Goal: Task Accomplishment & Management: Complete application form

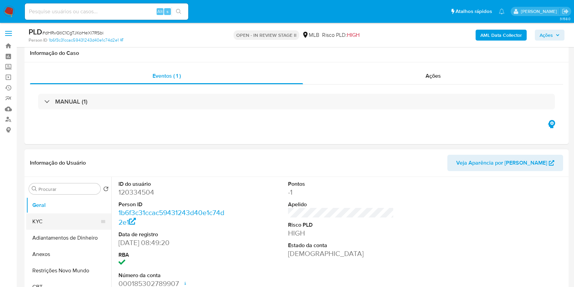
scroll to position [91, 0]
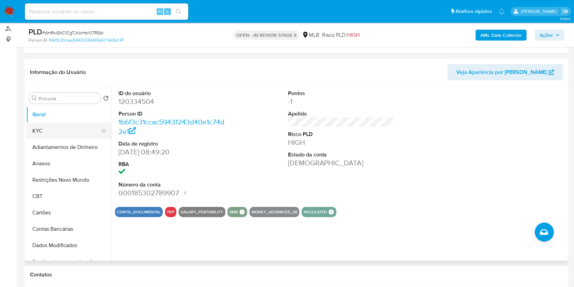
click at [58, 131] on button "KYC" at bounding box center [66, 131] width 80 height 16
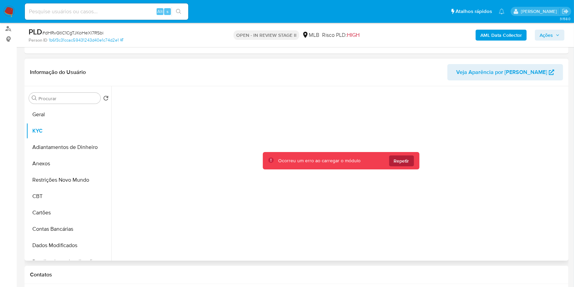
click at [397, 162] on span "Repetir" at bounding box center [401, 160] width 15 height 11
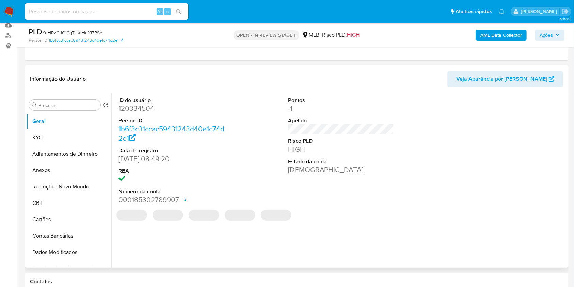
select select "10"
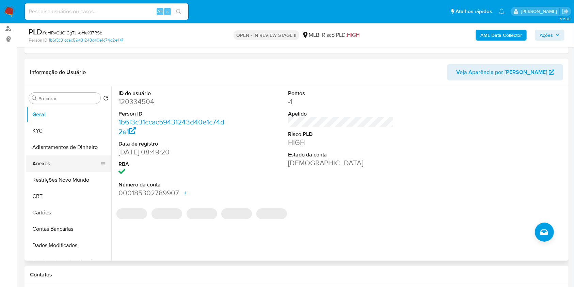
click at [59, 162] on button "Anexos" at bounding box center [66, 163] width 80 height 16
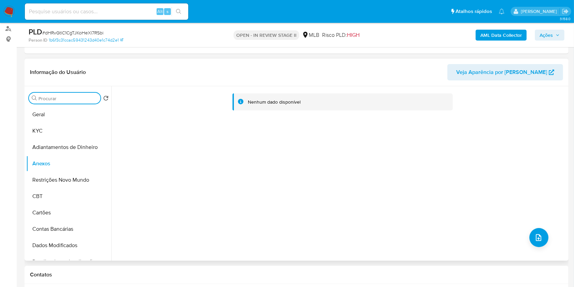
click at [82, 98] on input "Procurar" at bounding box center [67, 98] width 59 height 6
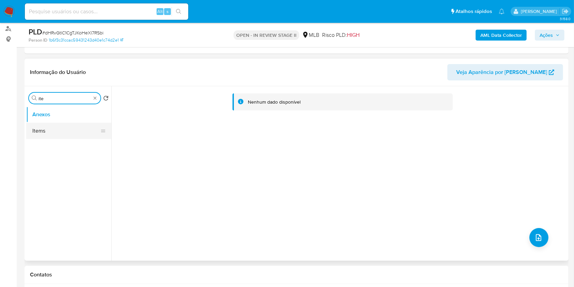
type input "ite"
click at [61, 128] on button "Items" at bounding box center [66, 131] width 80 height 16
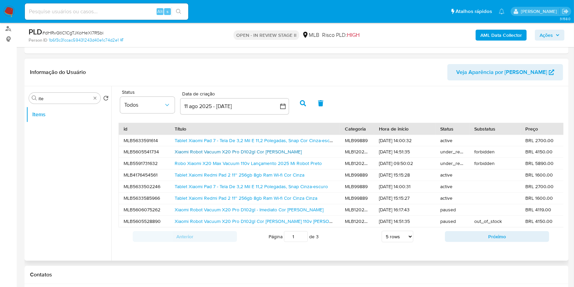
click at [214, 153] on link "Xiaomi Robot Vacuum X20 Pro D102gl Cor Branco" at bounding box center [238, 151] width 127 height 7
click at [275, 181] on div "Tablet Xiaomi Pad 7 - Tela De 3,2 Mil E 11,2 Polegadas, Snap Cinza-escuro" at bounding box center [255, 186] width 170 height 11
click at [278, 185] on link "Tablet Xiaomi Pad 7 - Tela De 3,2 Mil E 11,2 Polegadas, Snap Cinza-escuro" at bounding box center [251, 186] width 153 height 7
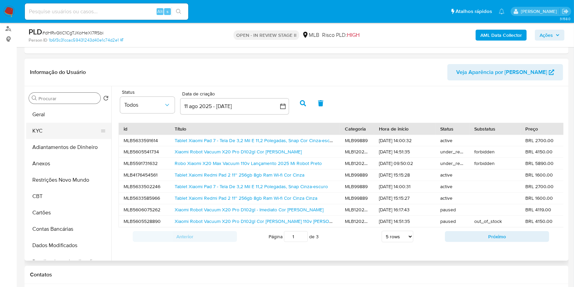
click at [77, 126] on button "KYC" at bounding box center [66, 131] width 80 height 16
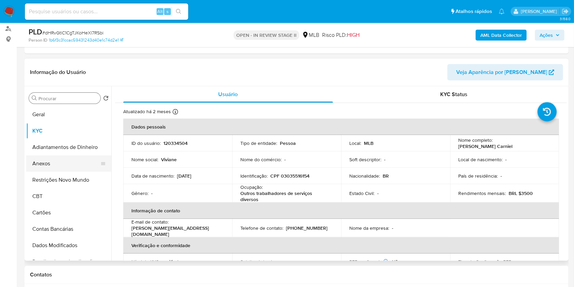
click at [54, 158] on button "Anexos" at bounding box center [66, 163] width 80 height 16
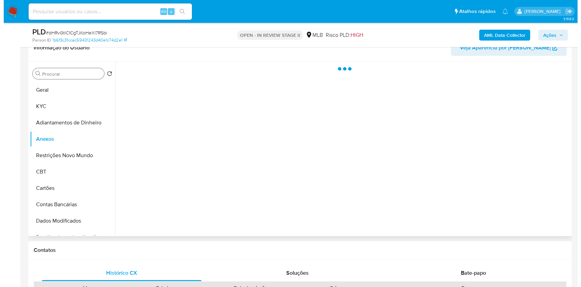
scroll to position [136, 0]
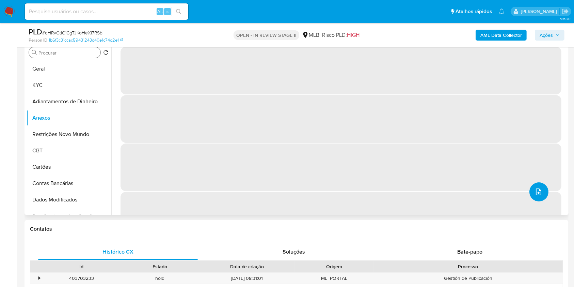
click at [534, 185] on button "upload-file" at bounding box center [539, 191] width 19 height 19
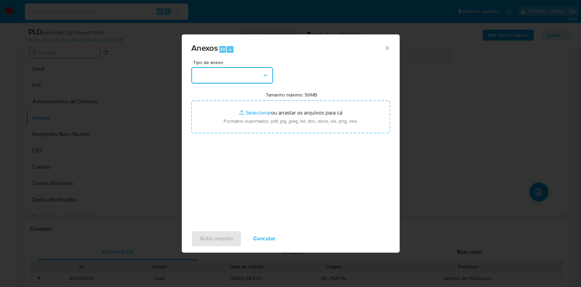
click at [249, 77] on button "button" at bounding box center [232, 75] width 82 height 16
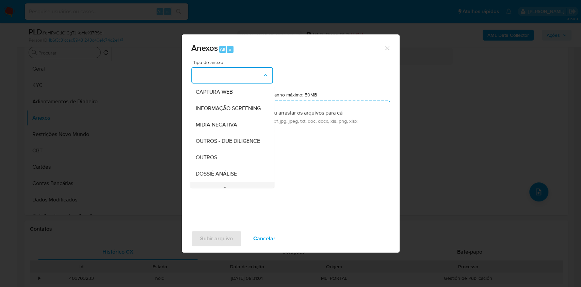
scroll to position [105, 0]
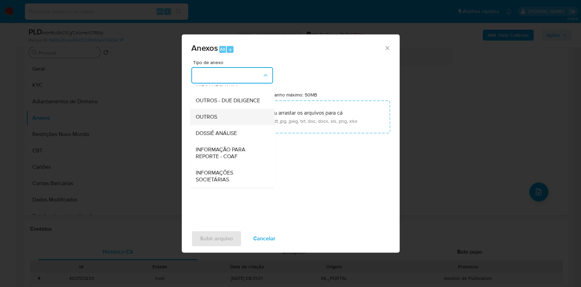
click at [227, 118] on div "OUTROS" at bounding box center [229, 117] width 69 height 16
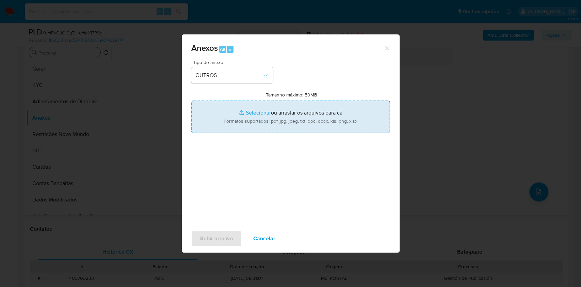
type input "C:\fakepath\Mulan 120334504_Viviane Vendruscolo Carniel 2025_09_05_18_11_51.pdf"
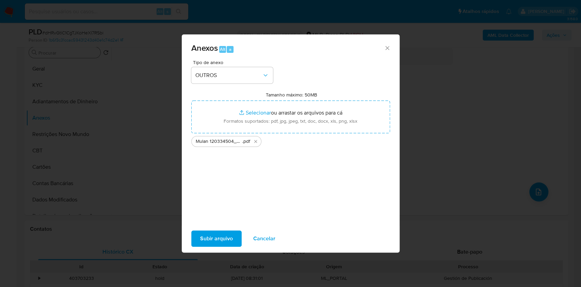
click at [214, 236] on span "Subir arquivo" at bounding box center [216, 238] width 33 height 15
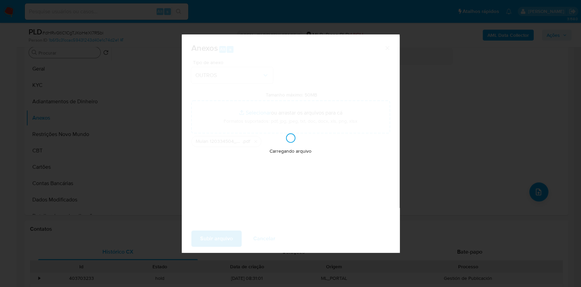
click at [479, 127] on div "Anexos Alt a Tipo de anexo OUTROS Tamanho máximo: 50MB Selecionar arquivos Sele…" at bounding box center [290, 143] width 581 height 287
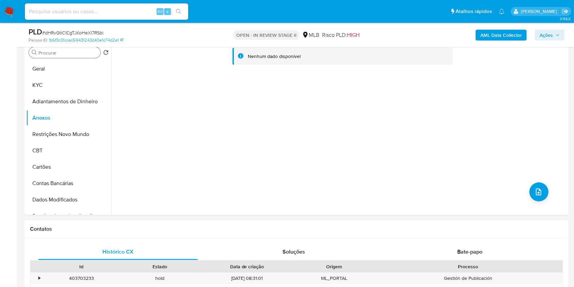
click at [550, 36] on span "Ações" at bounding box center [546, 35] width 13 height 11
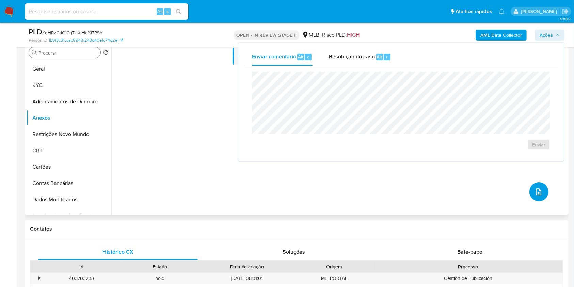
click at [533, 184] on button "upload-file" at bounding box center [539, 191] width 19 height 19
click at [538, 191] on icon "upload-file" at bounding box center [538, 191] width 5 height 7
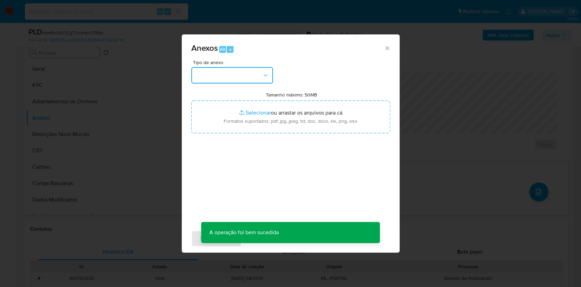
click at [231, 76] on button "button" at bounding box center [232, 75] width 82 height 16
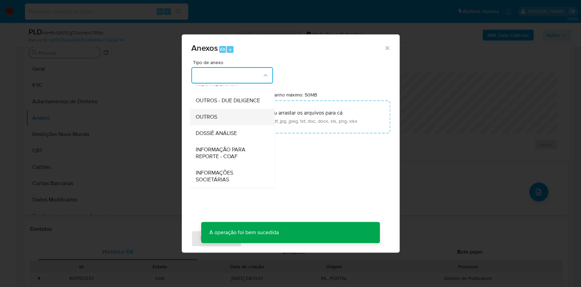
click at [233, 117] on div "OUTROS" at bounding box center [229, 117] width 69 height 16
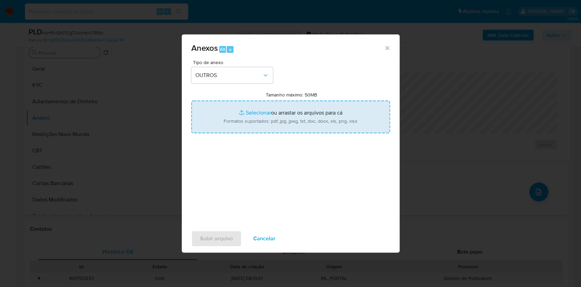
type input "C:\fakepath\SAR - XXXX - CPF 03035516154 - VIVIANE VENDRUSCOLO CARNIEL.pdf"
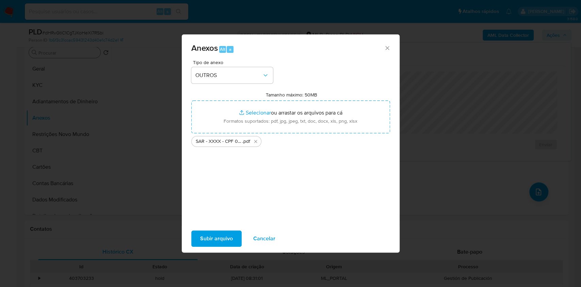
click at [220, 232] on span "Subir arquivo" at bounding box center [216, 238] width 33 height 15
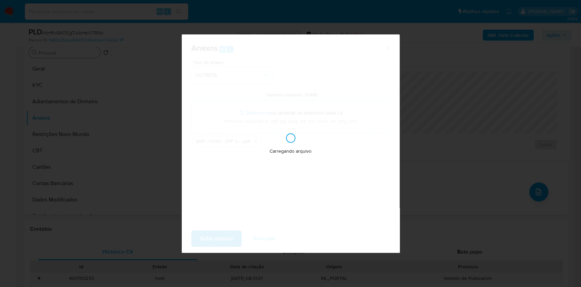
click at [512, 98] on div "Anexos Alt a Tipo de anexo OUTROS Tamanho máximo: 50MB Selecionar arquivos Sele…" at bounding box center [290, 143] width 581 height 287
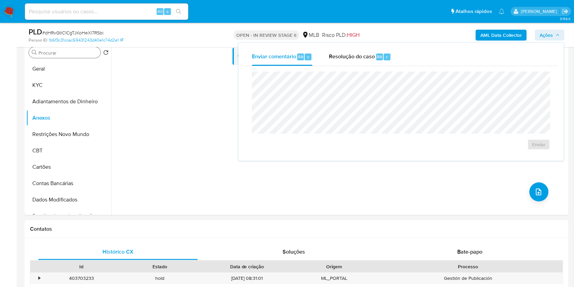
click at [554, 36] on span "Ações" at bounding box center [550, 35] width 20 height 10
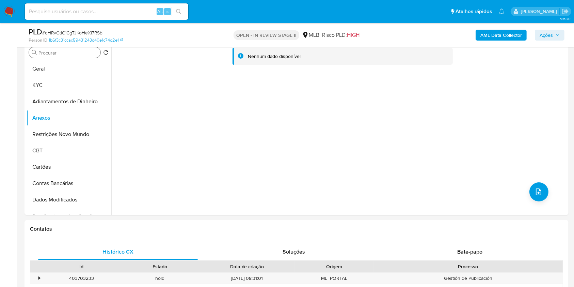
click at [553, 36] on span "Ações" at bounding box center [546, 35] width 13 height 11
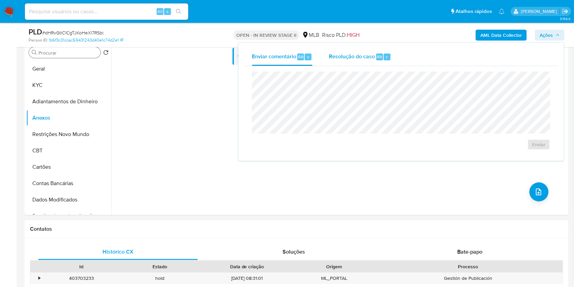
click at [347, 65] on div "Resolução do caso Alt r" at bounding box center [360, 57] width 62 height 18
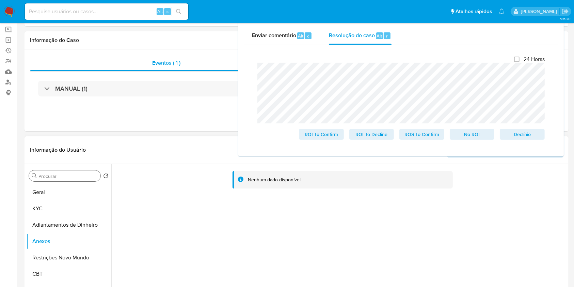
scroll to position [0, 0]
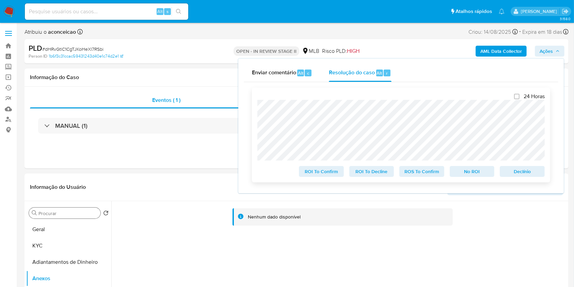
click at [419, 172] on span "ROS To Confirm" at bounding box center [421, 172] width 35 height 10
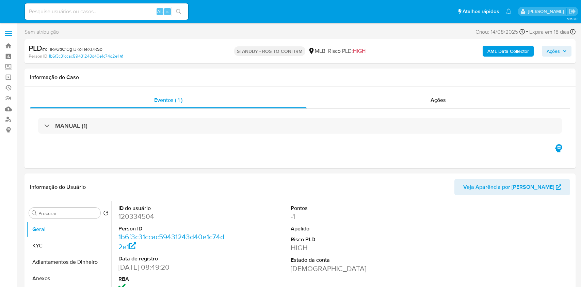
select select "10"
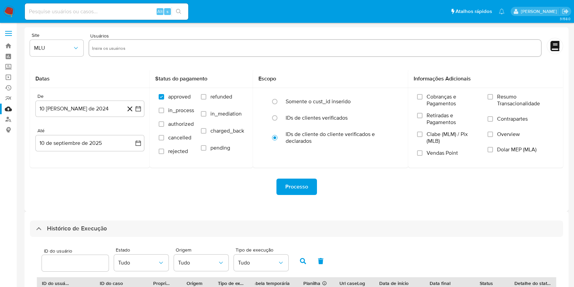
select select "25"
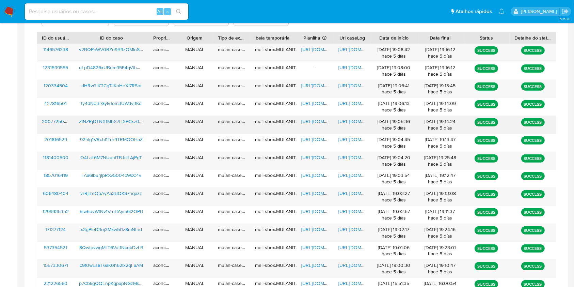
click at [316, 121] on span "https://docs.google.com/spreadsheets/d/1e0kZ-UpzoyVFzb8QV3xuAcpIHg6dvRujXLiyNnP…" at bounding box center [324, 121] width 47 height 7
click at [344, 119] on span "https://docs.google.com/document/d/1dadfV3DAWz4AgBv0Tdgeu2Ru4w9mSy-jwxRmjmEh5Nw…" at bounding box center [361, 121] width 47 height 7
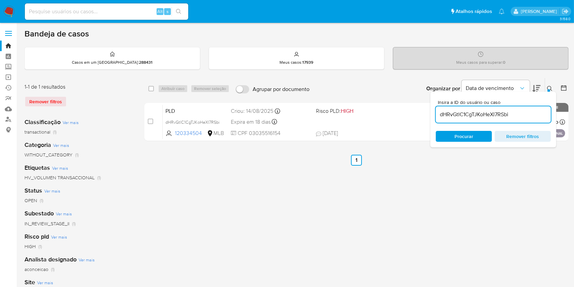
click at [469, 114] on input "dHRvGtlC1CgTJKoHeXl7RSbi" at bounding box center [493, 114] width 115 height 9
paste input "ZlNZRjDTNX1MbX7HXPCxz0Au"
type input "ZlNZRjDTNX1MbX7HXPCxz0Au"
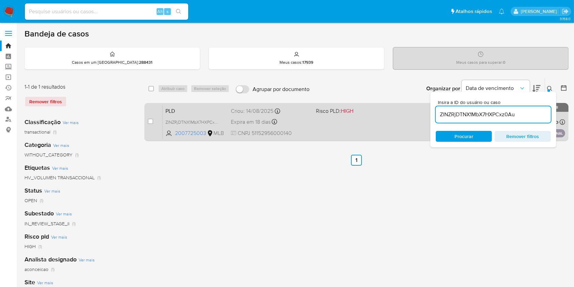
click at [403, 121] on div "PLD ZlNZRjDTNX1MbX7HXPCxz0Au 2007725003 MLB Risco PLD: HIGH Criou: [DATE] Criou…" at bounding box center [364, 122] width 402 height 34
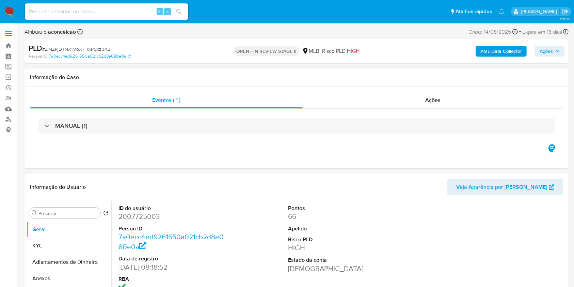
select select "10"
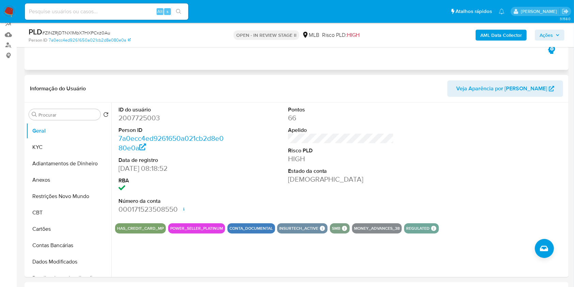
scroll to position [136, 0]
